Goal: Transaction & Acquisition: Purchase product/service

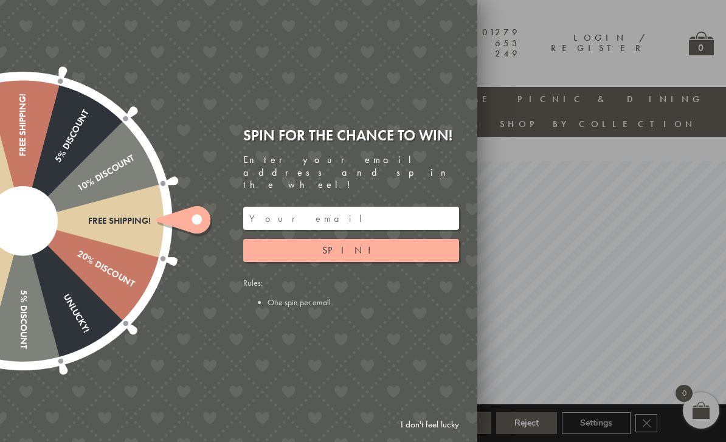
click at [556, 190] on div at bounding box center [363, 221] width 726 height 442
click at [431, 421] on link "I don't feel lucky" at bounding box center [430, 425] width 71 height 23
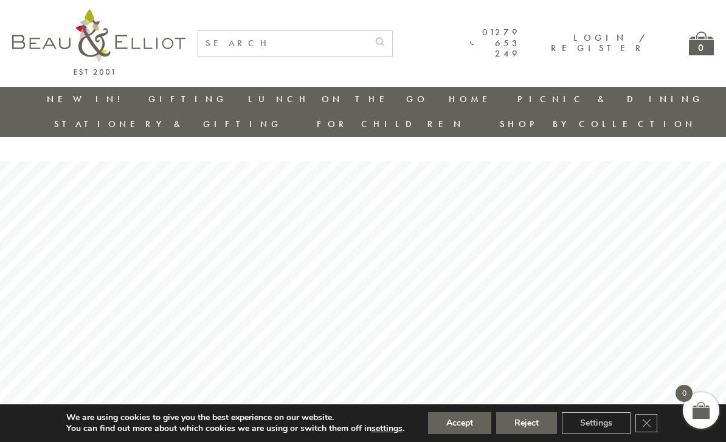
click at [260, 133] on link "Insulated Lunch Bags" at bounding box center [314, 134] width 109 height 21
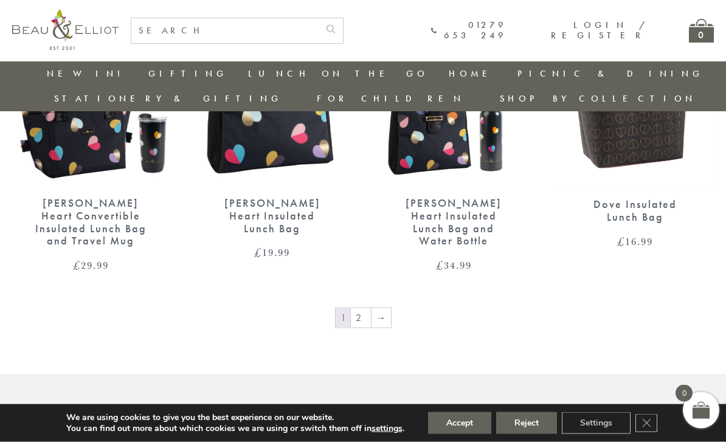
scroll to position [1888, 0]
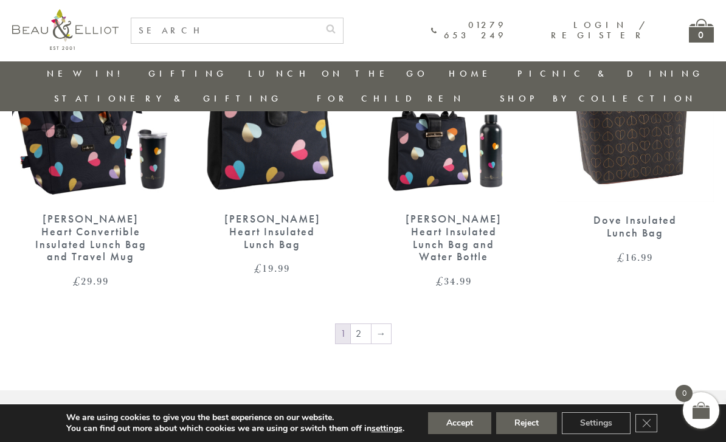
click at [373, 324] on link "→" at bounding box center [381, 333] width 19 height 19
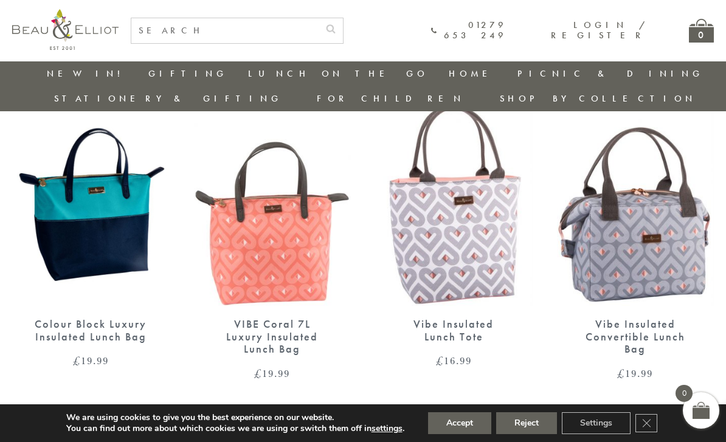
scroll to position [777, 0]
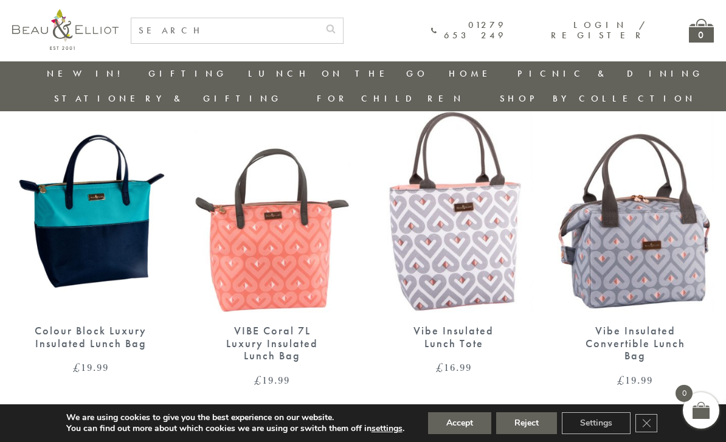
click at [366, 423] on link "1" at bounding box center [363, 432] width 15 height 19
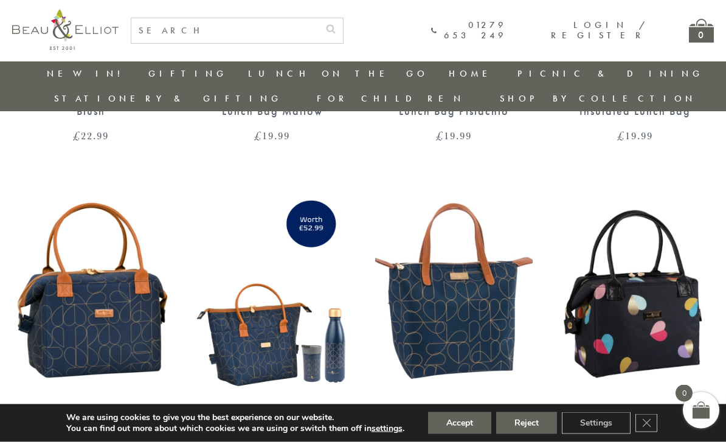
scroll to position [1347, 0]
click at [658, 307] on img at bounding box center [636, 290] width 158 height 203
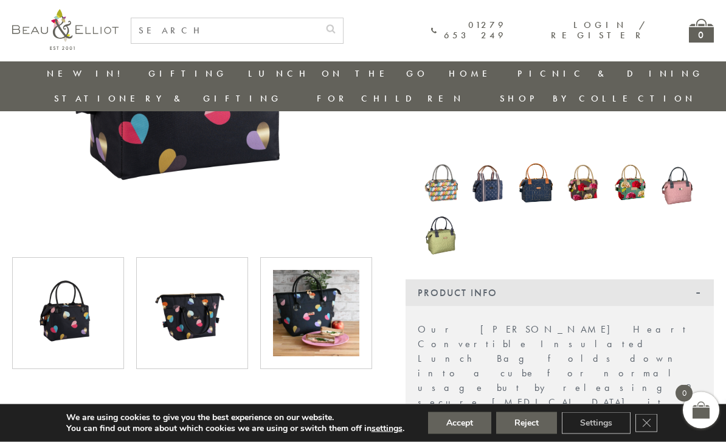
scroll to position [271, 0]
click at [69, 303] on img at bounding box center [68, 313] width 86 height 86
click at [91, 290] on img at bounding box center [68, 313] width 86 height 86
click at [181, 291] on img at bounding box center [192, 313] width 86 height 86
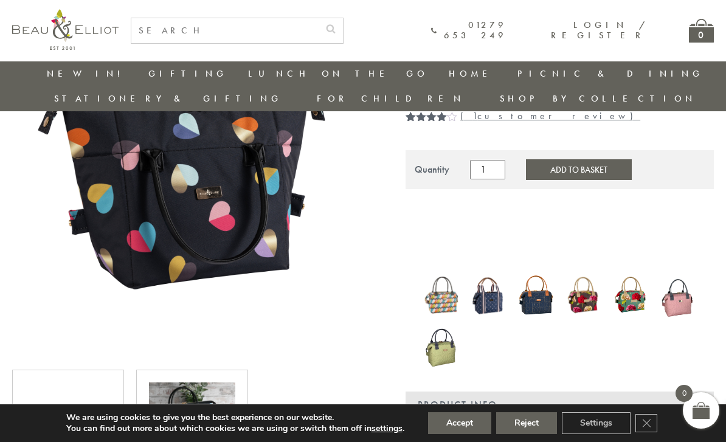
scroll to position [285, 0]
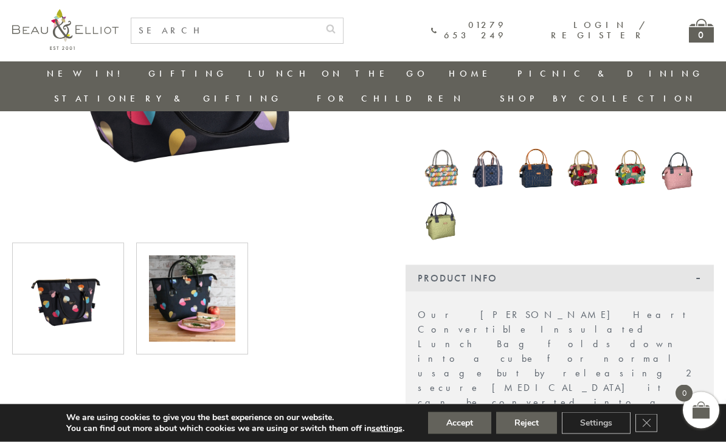
click at [207, 300] on img at bounding box center [192, 299] width 86 height 86
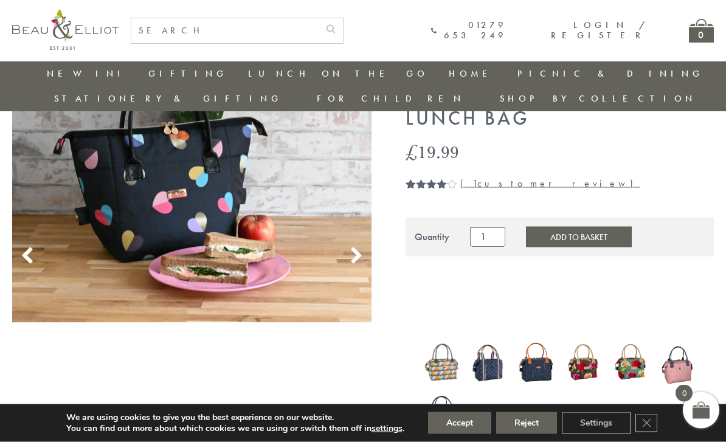
click at [355, 242] on img at bounding box center [191, 193] width 359 height 260
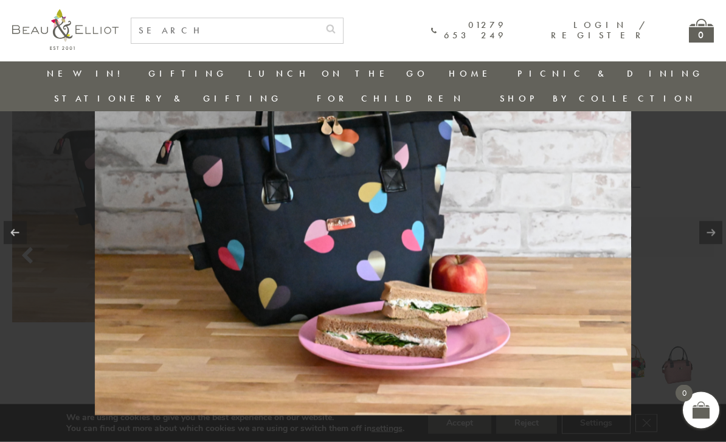
scroll to position [92, 0]
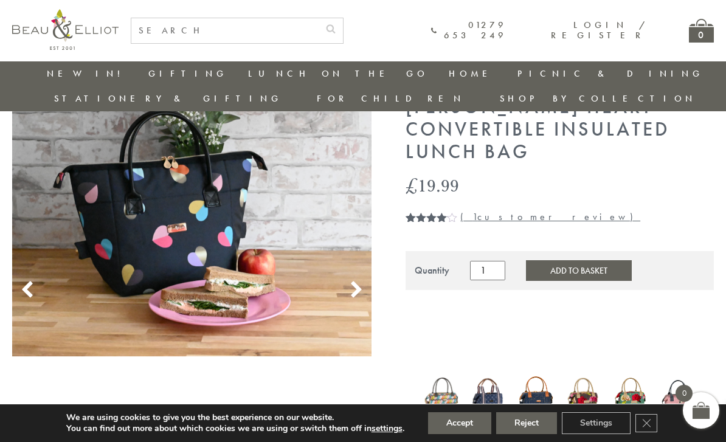
scroll to position [97, 0]
